Goal: Information Seeking & Learning: Compare options

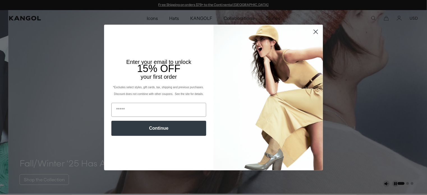
click at [315, 31] on circle "Close dialog" at bounding box center [315, 31] width 9 height 9
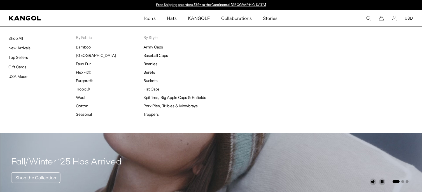
click at [19, 36] on link "Shop All" at bounding box center [15, 38] width 15 height 5
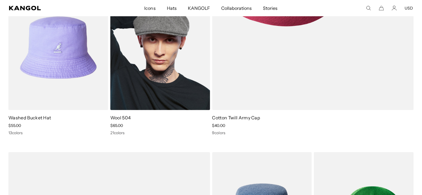
scroll to position [0, 115]
click at [153, 83] on img at bounding box center [160, 47] width 100 height 125
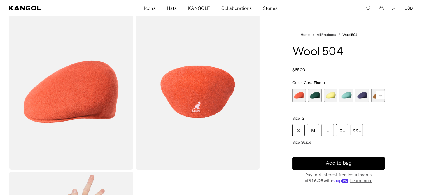
scroll to position [0, 115]
click at [341, 129] on div "XL" at bounding box center [342, 130] width 12 height 12
click at [392, 130] on div "Home / All Products / Wool 504 Wool 504 Regular price $65.00 Regular price Sale…" at bounding box center [339, 170] width 149 height 313
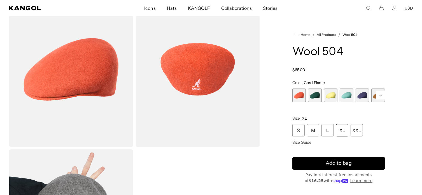
scroll to position [0, 0]
click at [342, 129] on div "XL" at bounding box center [342, 130] width 12 height 12
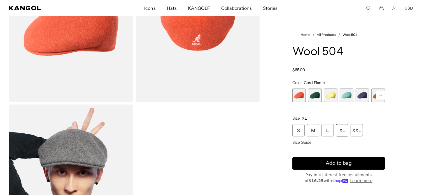
scroll to position [0, 115]
click at [316, 94] on span "2 of 21" at bounding box center [315, 96] width 14 height 14
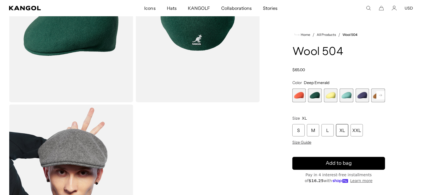
click at [331, 96] on span "3 of 21" at bounding box center [331, 96] width 14 height 14
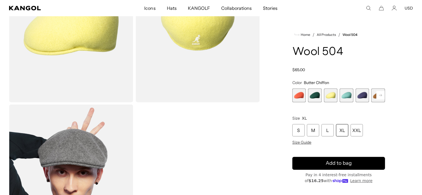
click at [345, 96] on span "4 of 21" at bounding box center [347, 96] width 14 height 14
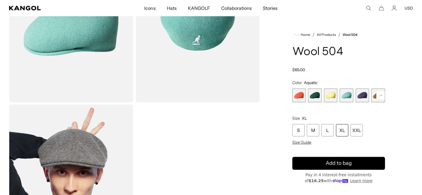
scroll to position [0, 115]
click at [359, 93] on span "5 of 21" at bounding box center [363, 96] width 14 height 14
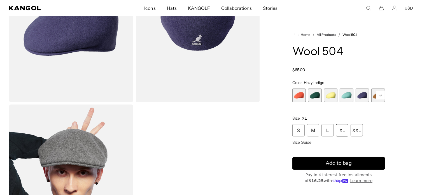
click at [381, 93] on rect at bounding box center [381, 95] width 8 height 8
click at [364, 95] on span "8 of 21" at bounding box center [363, 96] width 14 height 14
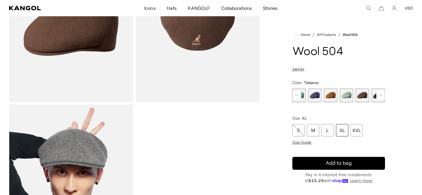
click at [380, 93] on rect at bounding box center [381, 95] width 8 height 8
click at [365, 93] on span "10 of 21" at bounding box center [363, 96] width 14 height 14
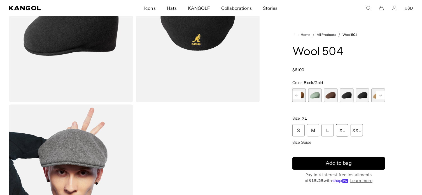
click at [346, 94] on span "9 of 21" at bounding box center [347, 96] width 14 height 14
click at [381, 95] on icon at bounding box center [381, 95] width 3 height 2
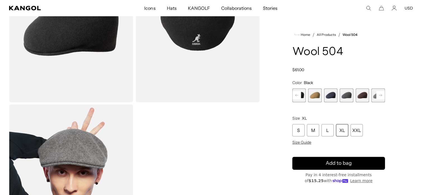
scroll to position [0, 115]
click at [381, 95] on icon at bounding box center [381, 95] width 3 height 2
click at [349, 94] on span "14 of 21" at bounding box center [347, 96] width 14 height 14
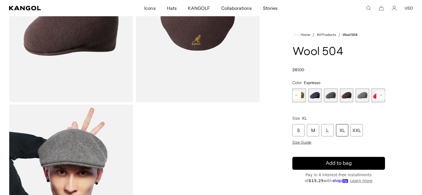
scroll to position [0, 115]
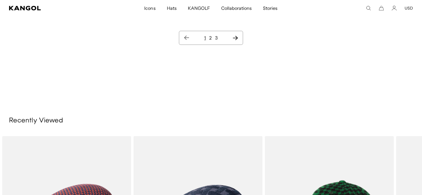
click at [211, 37] on link "2" at bounding box center [210, 38] width 3 height 6
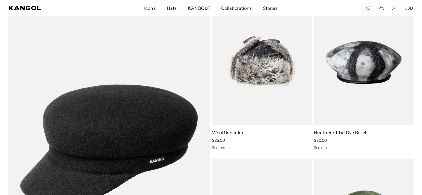
scroll to position [381, 0]
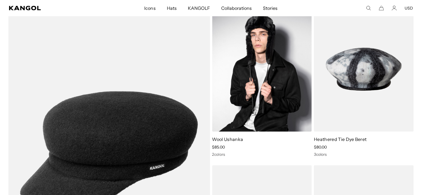
click at [253, 68] on img at bounding box center [262, 68] width 100 height 125
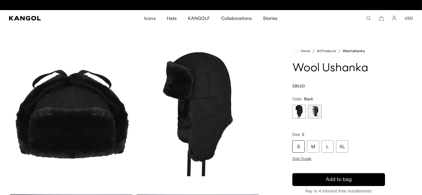
scroll to position [0, 115]
click at [343, 147] on div "XL" at bounding box center [342, 146] width 12 height 12
click at [356, 121] on variant-selects "Color Black Previous Next Black Variant sold out or unavailable Dark Flannel Va…" at bounding box center [339, 128] width 93 height 65
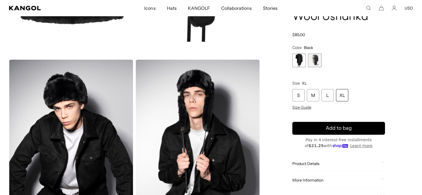
scroll to position [0, 115]
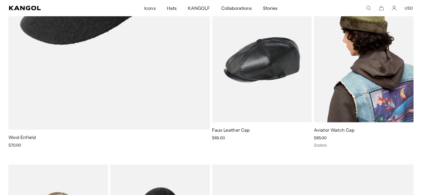
scroll to position [0, 115]
click at [371, 80] on img at bounding box center [364, 59] width 100 height 125
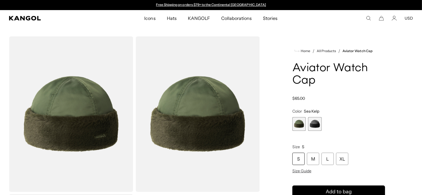
click at [318, 121] on span "2 of 2" at bounding box center [315, 124] width 14 height 14
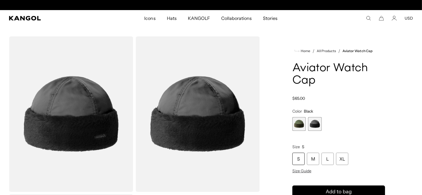
scroll to position [0, 115]
click at [370, 107] on product-info "Home / All Products / Aviator Watch Cap Aviator Watch Cap Regular price $65.00 …" at bounding box center [339, 158] width 93 height 220
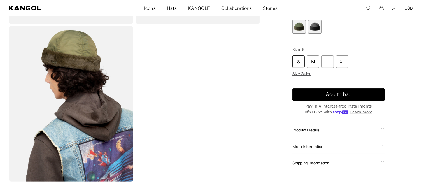
scroll to position [0, 0]
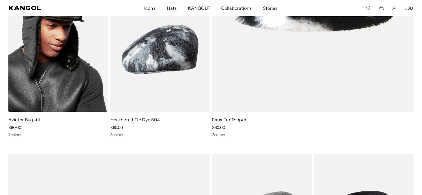
scroll to position [0, 115]
click at [50, 59] on img at bounding box center [58, 49] width 100 height 125
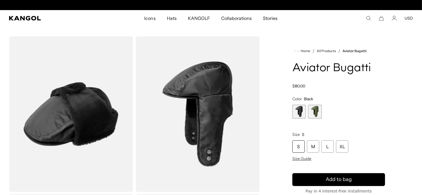
scroll to position [0, 115]
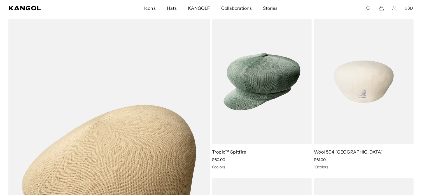
scroll to position [0, 115]
click at [365, 94] on img at bounding box center [364, 81] width 100 height 125
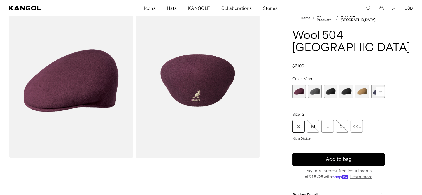
scroll to position [0, 115]
click at [342, 120] on div "XL" at bounding box center [342, 126] width 12 height 12
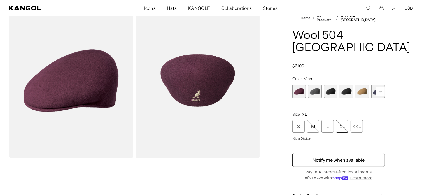
click at [315, 85] on span "2 of 12" at bounding box center [315, 92] width 14 height 14
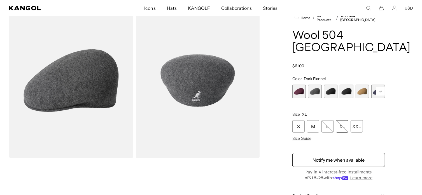
scroll to position [0, 115]
click at [331, 85] on span "3 of 12" at bounding box center [331, 92] width 14 height 14
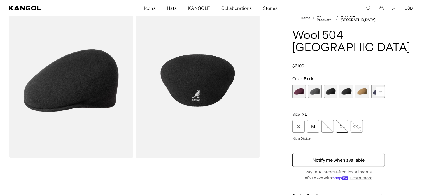
click at [348, 85] on span "4 of 12" at bounding box center [347, 92] width 14 height 14
click at [362, 85] on span "5 of 12" at bounding box center [363, 92] width 14 height 14
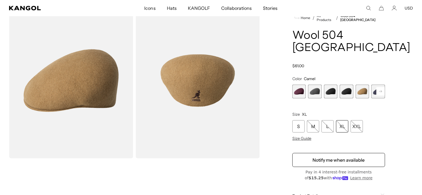
click at [376, 85] on span "6 of 12" at bounding box center [379, 92] width 14 height 14
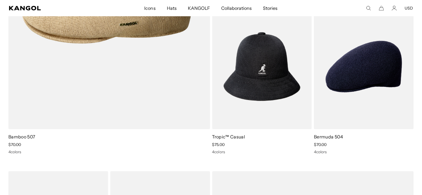
scroll to position [0, 115]
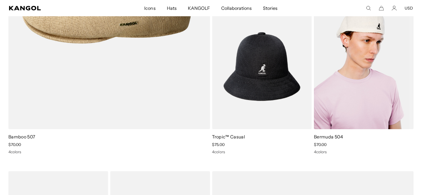
click at [359, 81] on img at bounding box center [364, 66] width 100 height 125
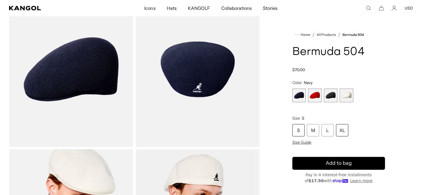
click at [340, 128] on div "XL" at bounding box center [342, 130] width 12 height 12
click at [372, 114] on variant-selects "Color Navy Previous Next Navy Variant sold out or unavailable Scarlet Variant s…" at bounding box center [339, 112] width 93 height 65
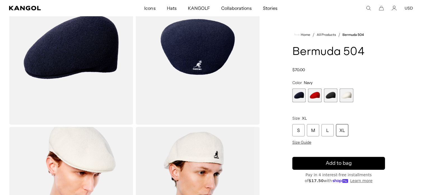
scroll to position [56, 0]
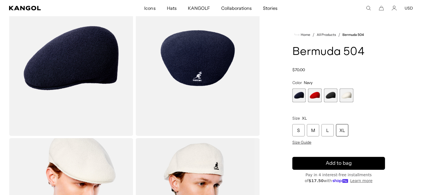
click at [331, 95] on span "3 of 4" at bounding box center [331, 96] width 14 height 14
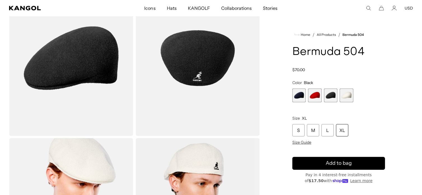
click at [345, 95] on span "4 of 4" at bounding box center [347, 96] width 14 height 14
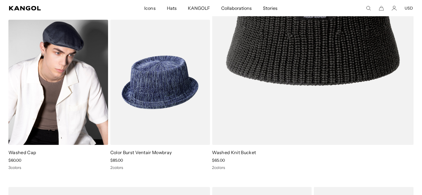
scroll to position [0, 115]
click at [65, 65] on img at bounding box center [58, 82] width 100 height 125
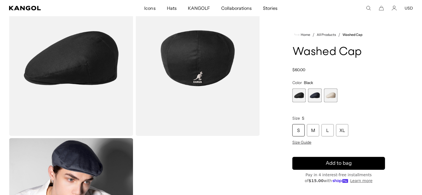
scroll to position [0, 115]
click at [316, 93] on span "2 of 3" at bounding box center [315, 96] width 14 height 14
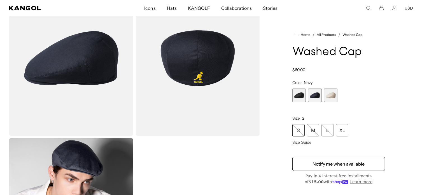
click at [331, 93] on span "3 of 3" at bounding box center [331, 96] width 14 height 14
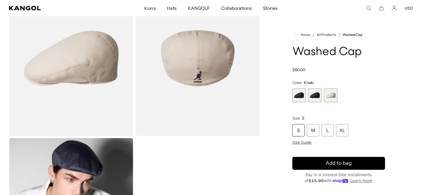
scroll to position [0, 115]
click at [296, 93] on span "1 of 3" at bounding box center [300, 96] width 14 height 14
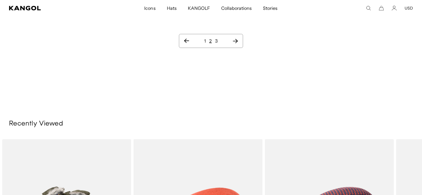
scroll to position [0, 115]
click at [217, 38] on link "3" at bounding box center [217, 41] width 3 height 6
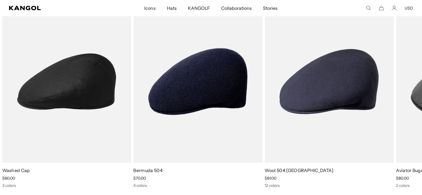
scroll to position [0, 115]
